Goal: Transaction & Acquisition: Purchase product/service

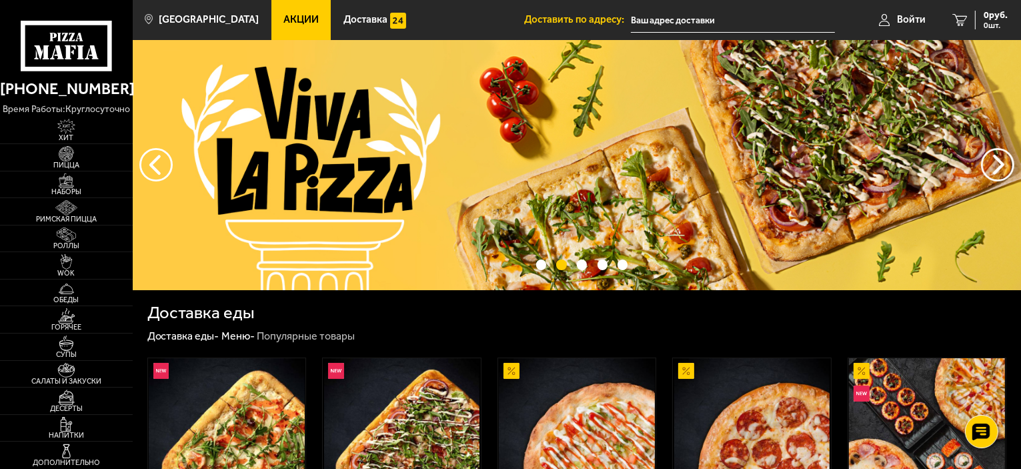
click at [283, 25] on span "Акции" at bounding box center [300, 20] width 35 height 10
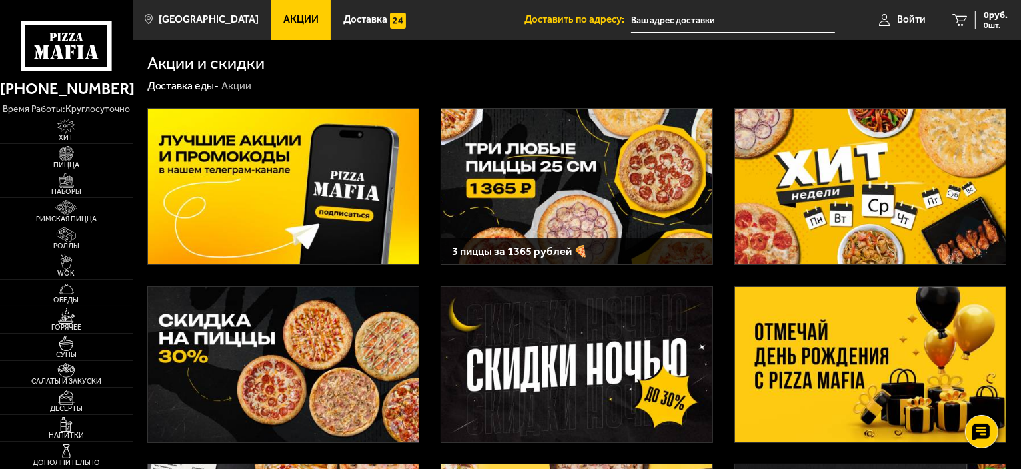
click at [876, 166] on img at bounding box center [870, 186] width 271 height 155
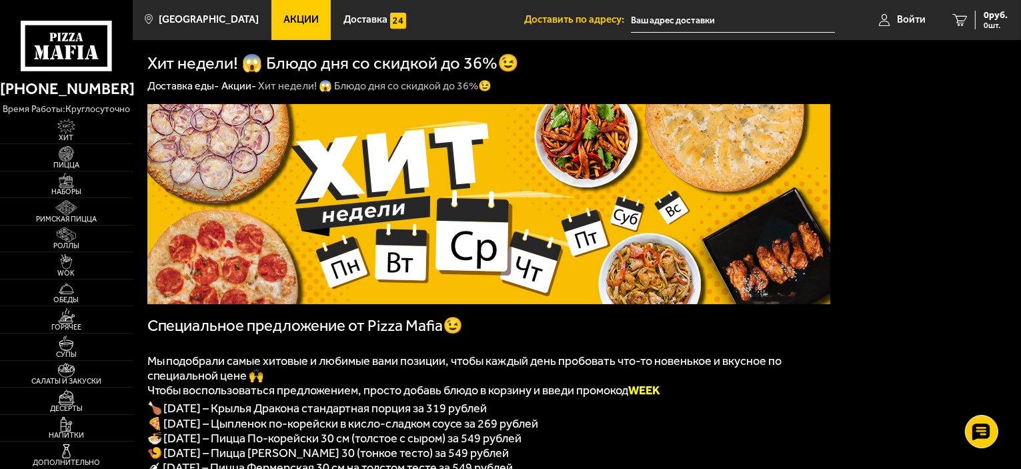
click at [280, 29] on link "Акции" at bounding box center [301, 20] width 60 height 40
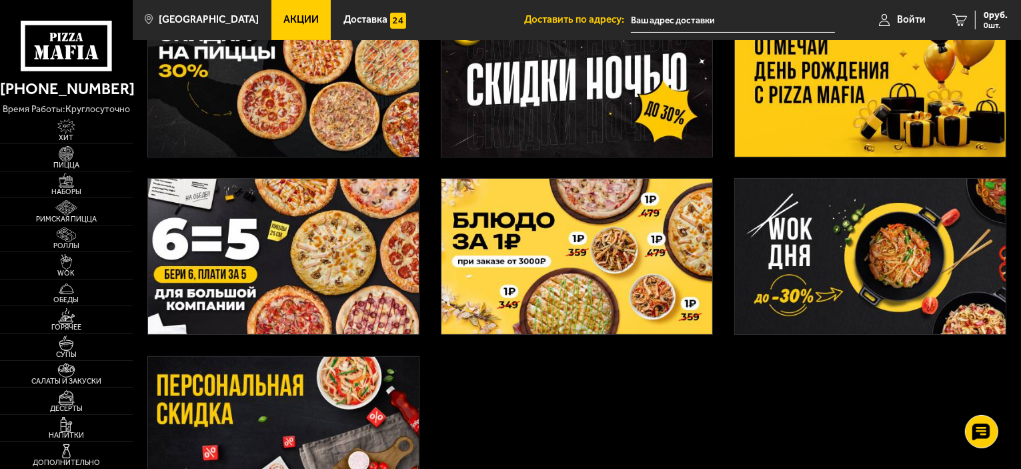
scroll to position [334, 0]
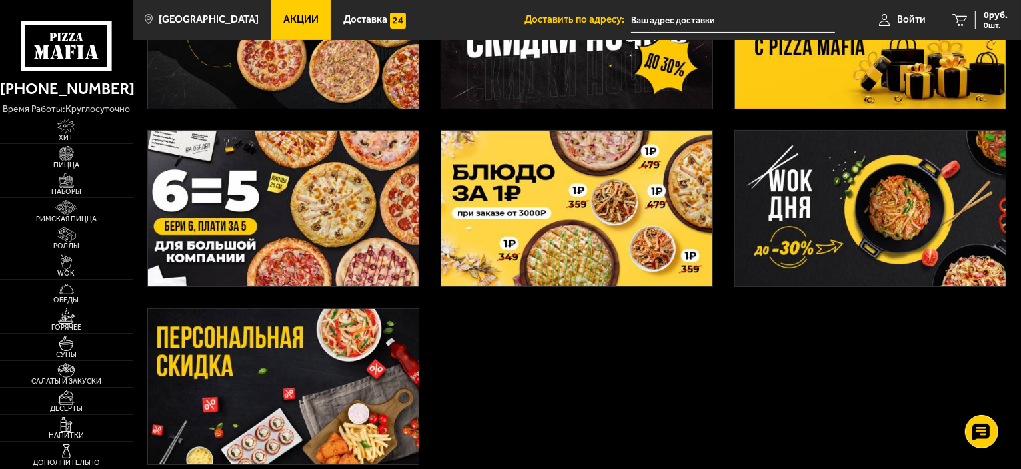
click at [587, 237] on img at bounding box center [577, 208] width 271 height 155
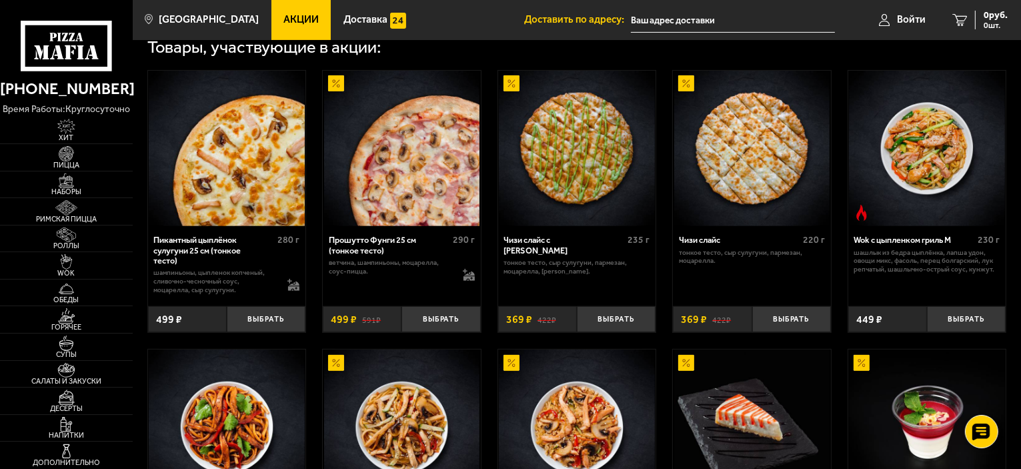
scroll to position [534, 0]
